Goal: Navigation & Orientation: Find specific page/section

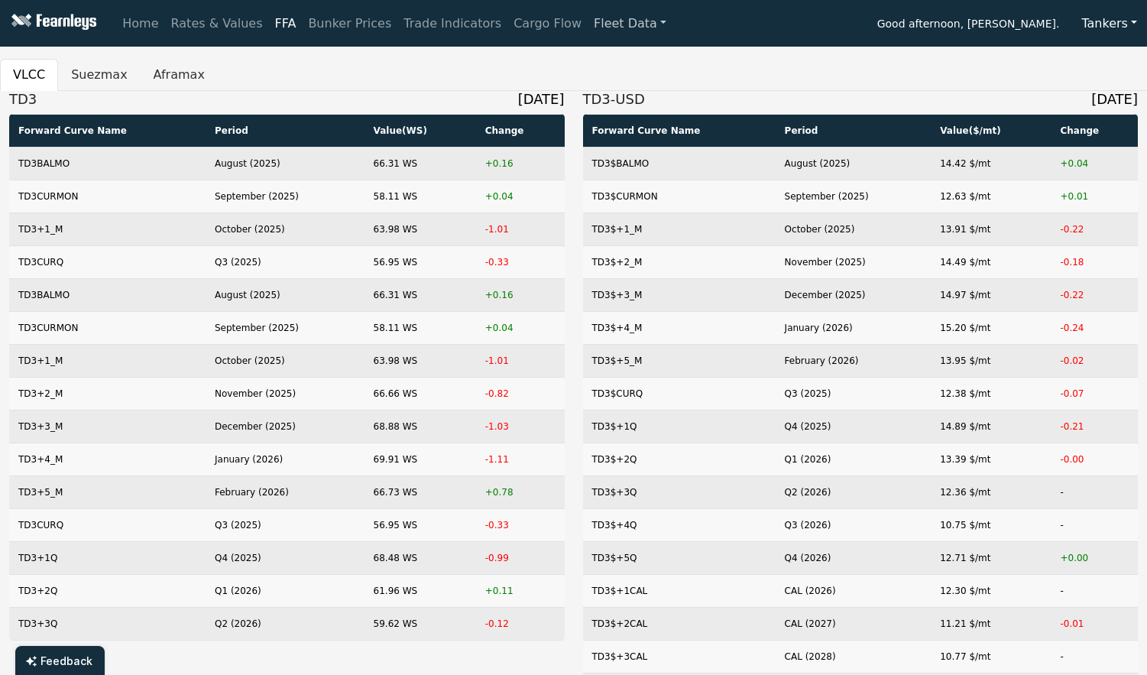
click at [606, 22] on link "Fleet Data" at bounding box center [630, 23] width 85 height 31
click at [196, 25] on link "Rates & Values" at bounding box center [217, 23] width 104 height 31
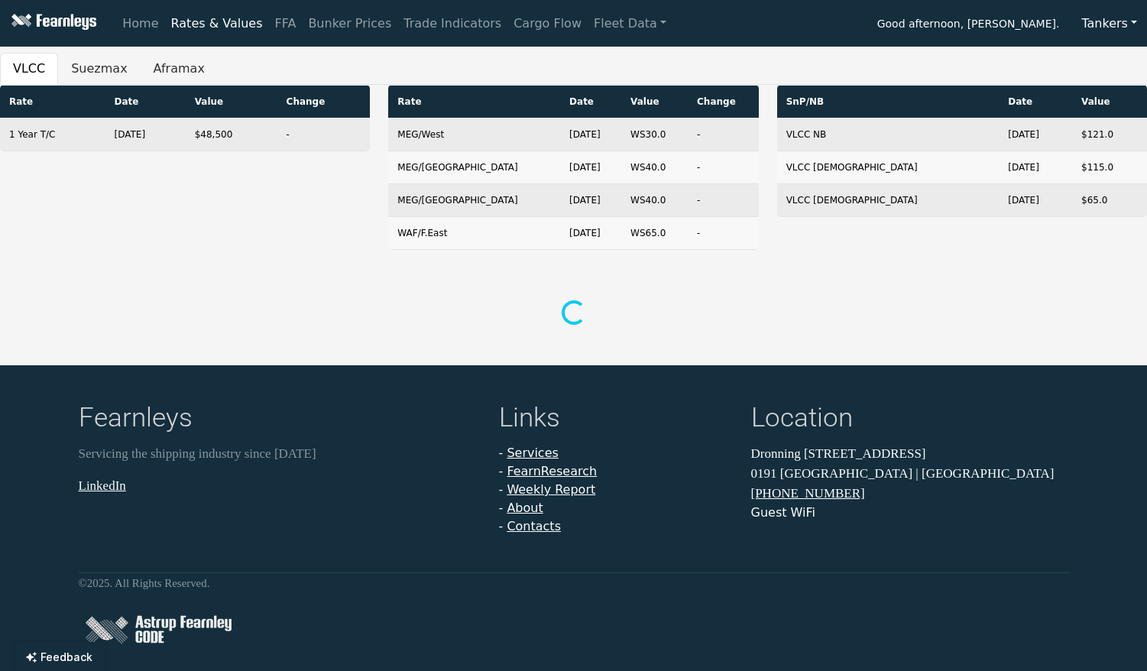
scroll to position [23, 0]
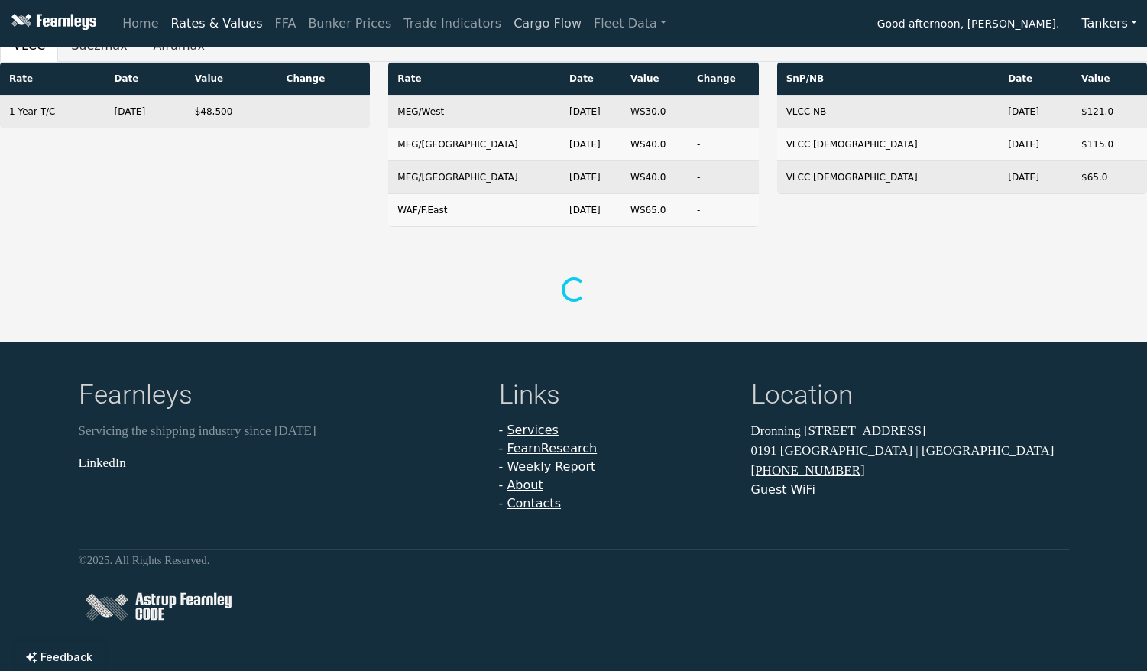
click at [518, 23] on link "Cargo Flow" at bounding box center [547, 23] width 80 height 31
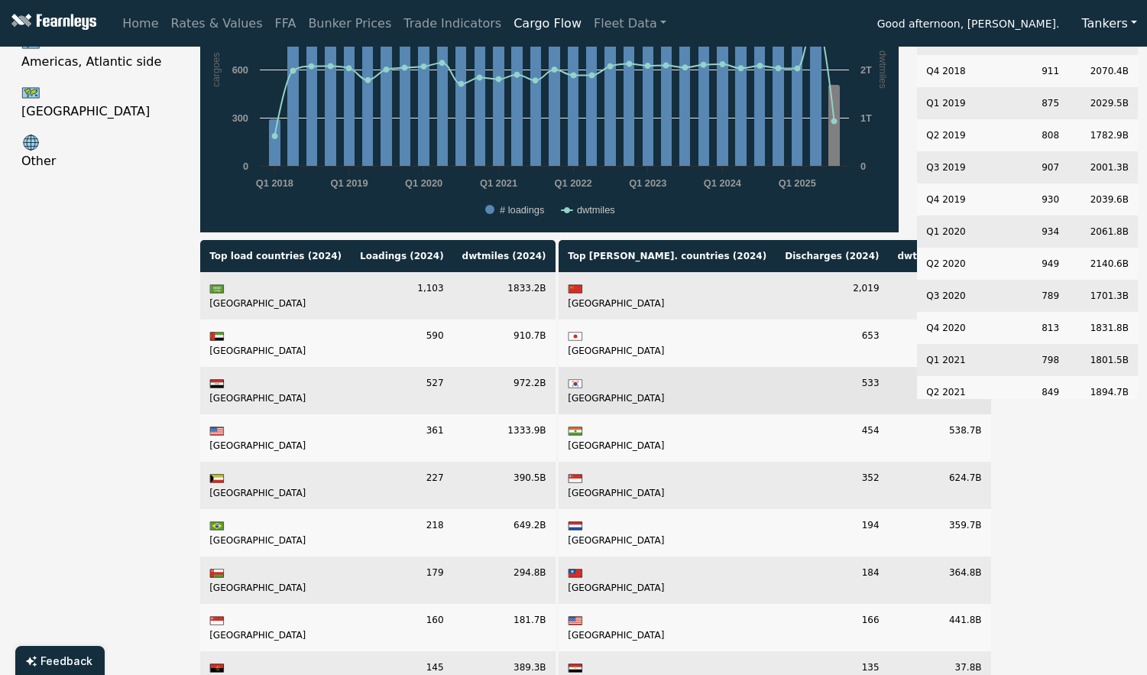
scroll to position [229, 0]
